Goal: Transaction & Acquisition: Purchase product/service

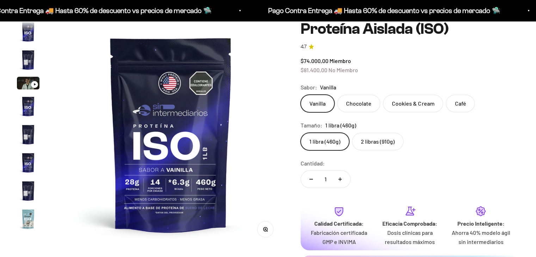
scroll to position [255, 0]
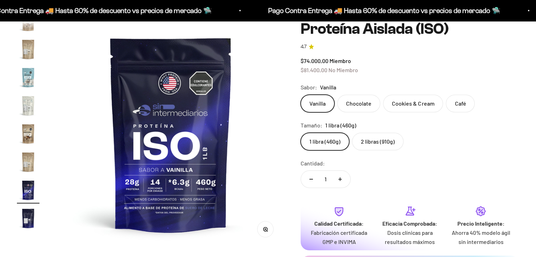
click at [360, 103] on label "Chocolate" at bounding box center [358, 104] width 43 height 18
click at [301, 95] on input "Chocolate" at bounding box center [300, 94] width 0 height 0
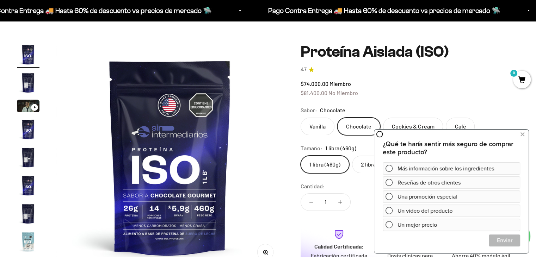
scroll to position [22, 0]
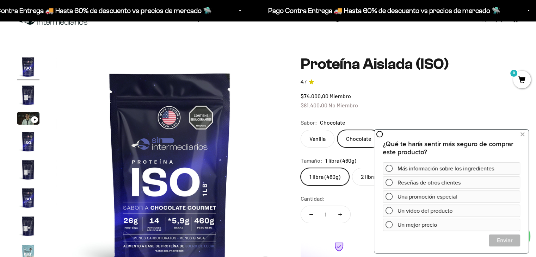
click at [417, 83] on link "4.7" at bounding box center [410, 82] width 219 height 8
click at [522, 137] on icon at bounding box center [523, 134] width 4 height 9
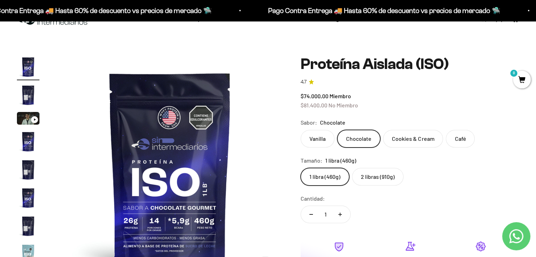
click at [367, 177] on label "2 libras (910g)" at bounding box center [377, 177] width 51 height 18
click at [301, 168] on input "2 libras (910g)" at bounding box center [300, 168] width 0 height 0
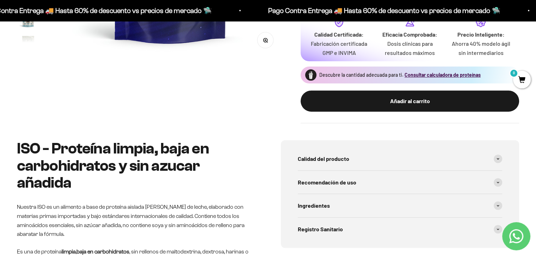
scroll to position [268, 0]
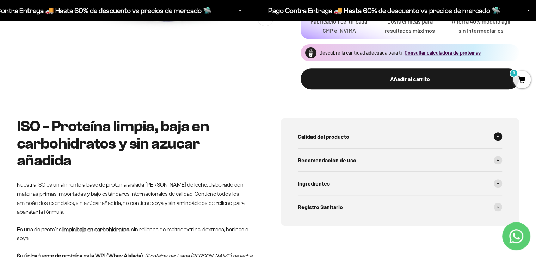
click at [495, 139] on span at bounding box center [498, 137] width 8 height 8
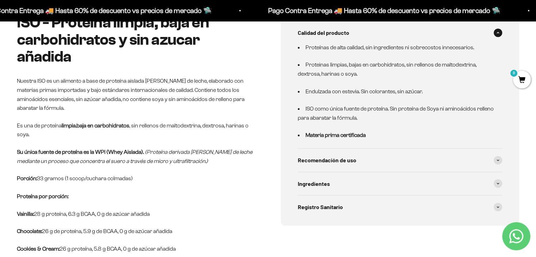
scroll to position [374, 0]
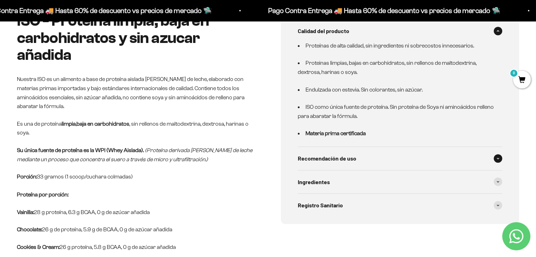
click at [495, 159] on span at bounding box center [498, 158] width 8 height 8
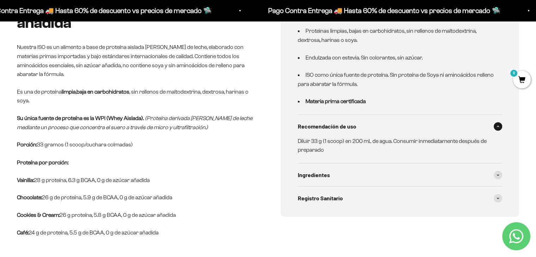
scroll to position [445, 0]
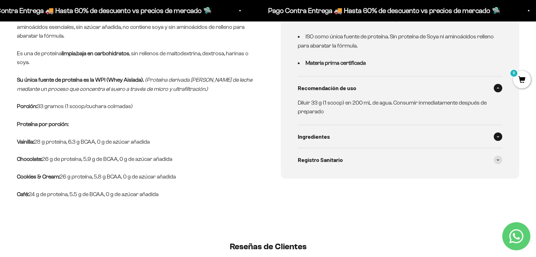
click at [496, 136] on span at bounding box center [498, 137] width 8 height 8
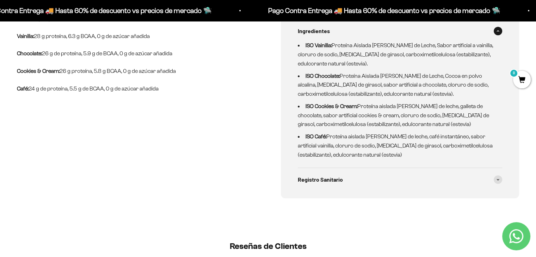
scroll to position [586, 0]
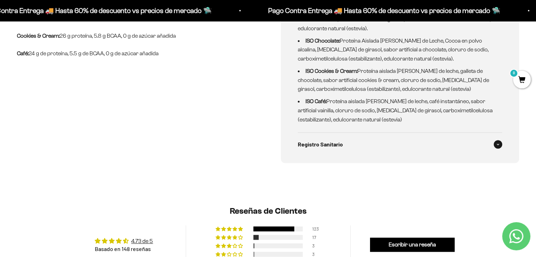
click at [497, 143] on icon at bounding box center [498, 144] width 3 height 2
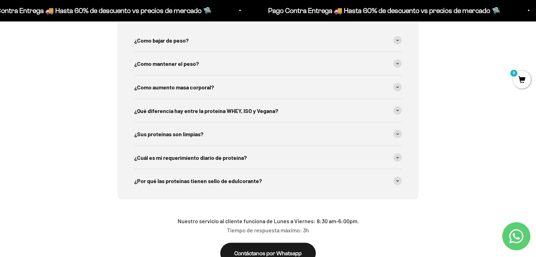
scroll to position [1361, 0]
click at [398, 113] on span at bounding box center [397, 110] width 8 height 8
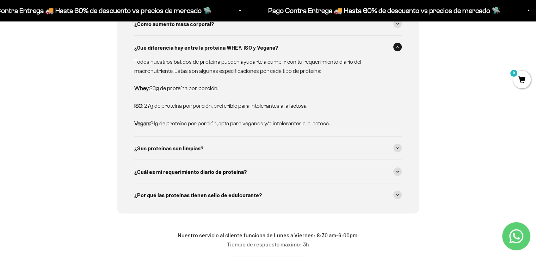
scroll to position [1432, 0]
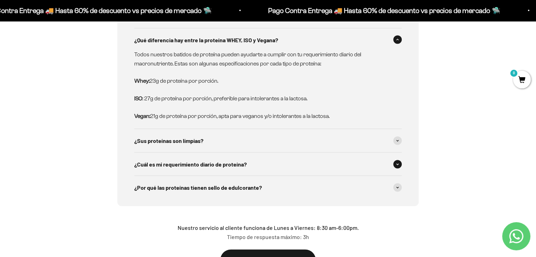
click at [398, 163] on span at bounding box center [397, 164] width 8 height 8
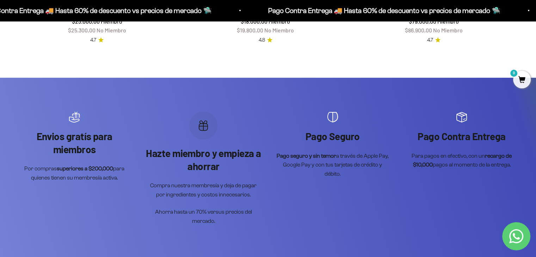
scroll to position [2031, 0]
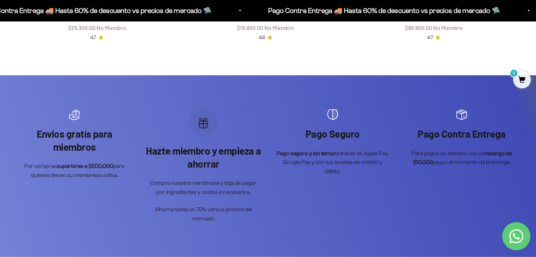
scroll to position [22, 0]
